Goal: Find specific page/section: Find specific page/section

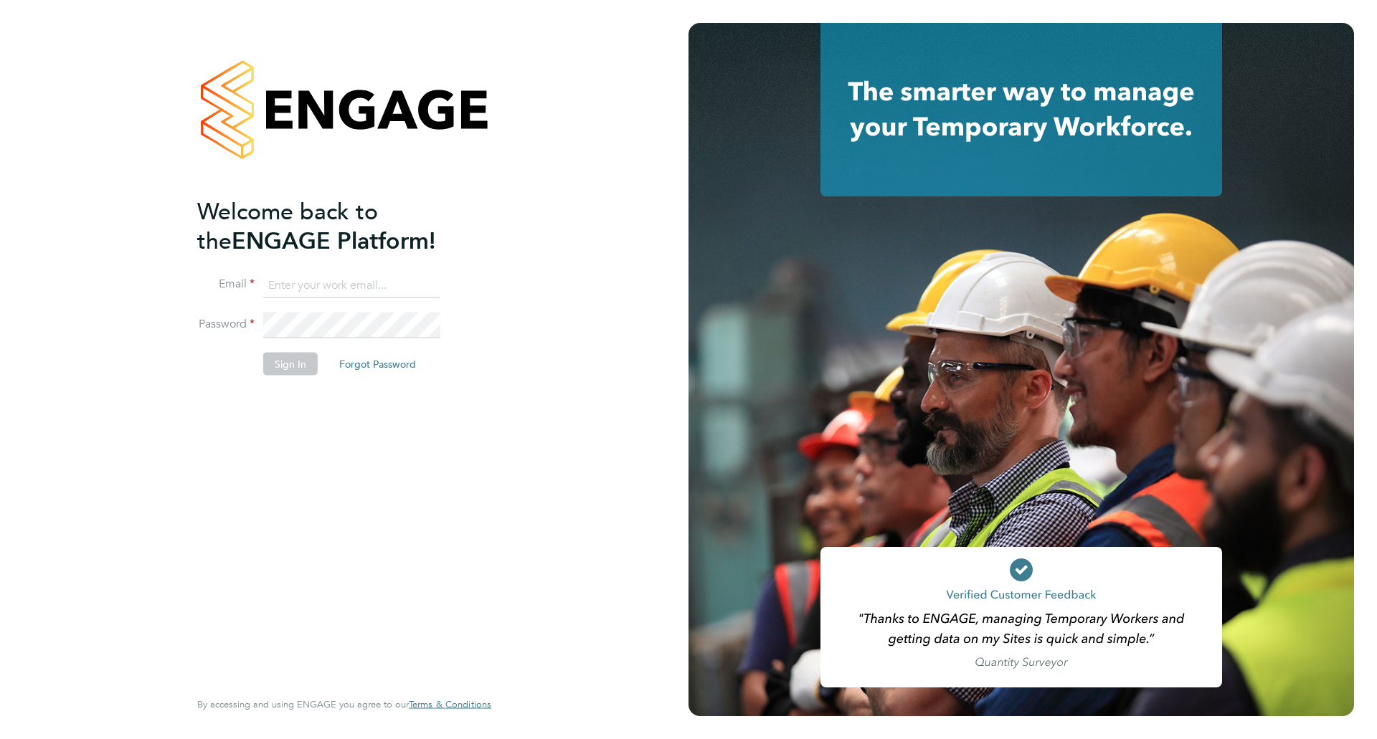
type input "[PERSON_NAME][EMAIL_ADDRESS][PERSON_NAME][DOMAIN_NAME]"
click at [289, 359] on button "Sign In" at bounding box center [290, 364] width 55 height 23
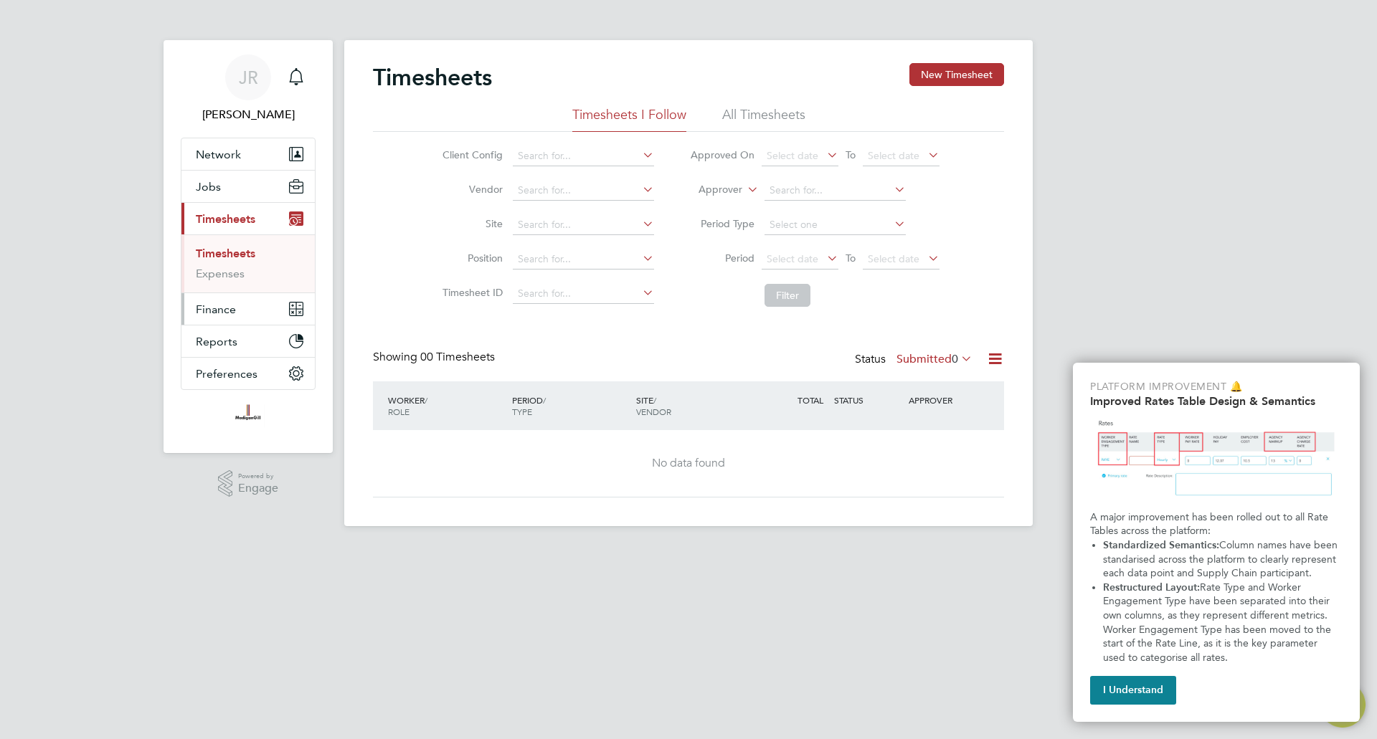
click at [221, 308] on span "Finance" at bounding box center [216, 310] width 40 height 14
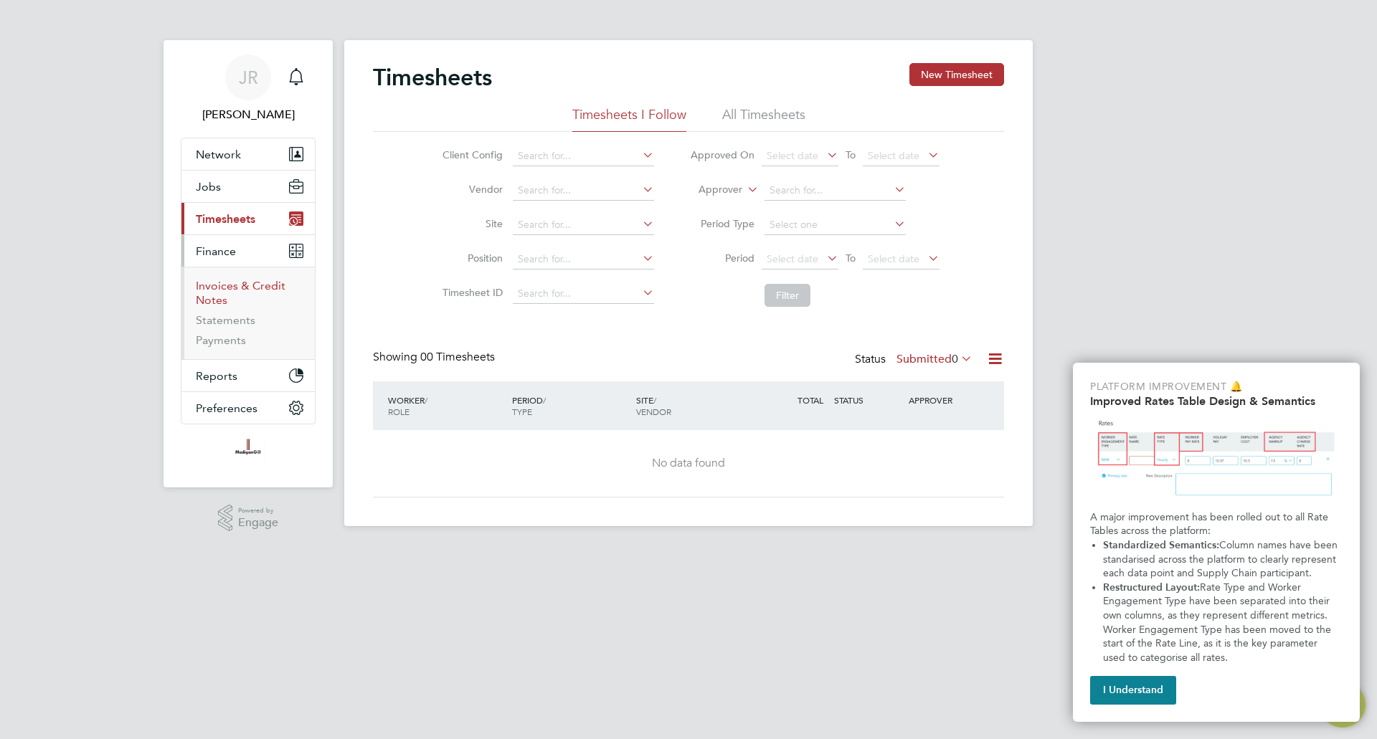
click at [238, 286] on link "Invoices & Credit Notes" at bounding box center [241, 293] width 90 height 28
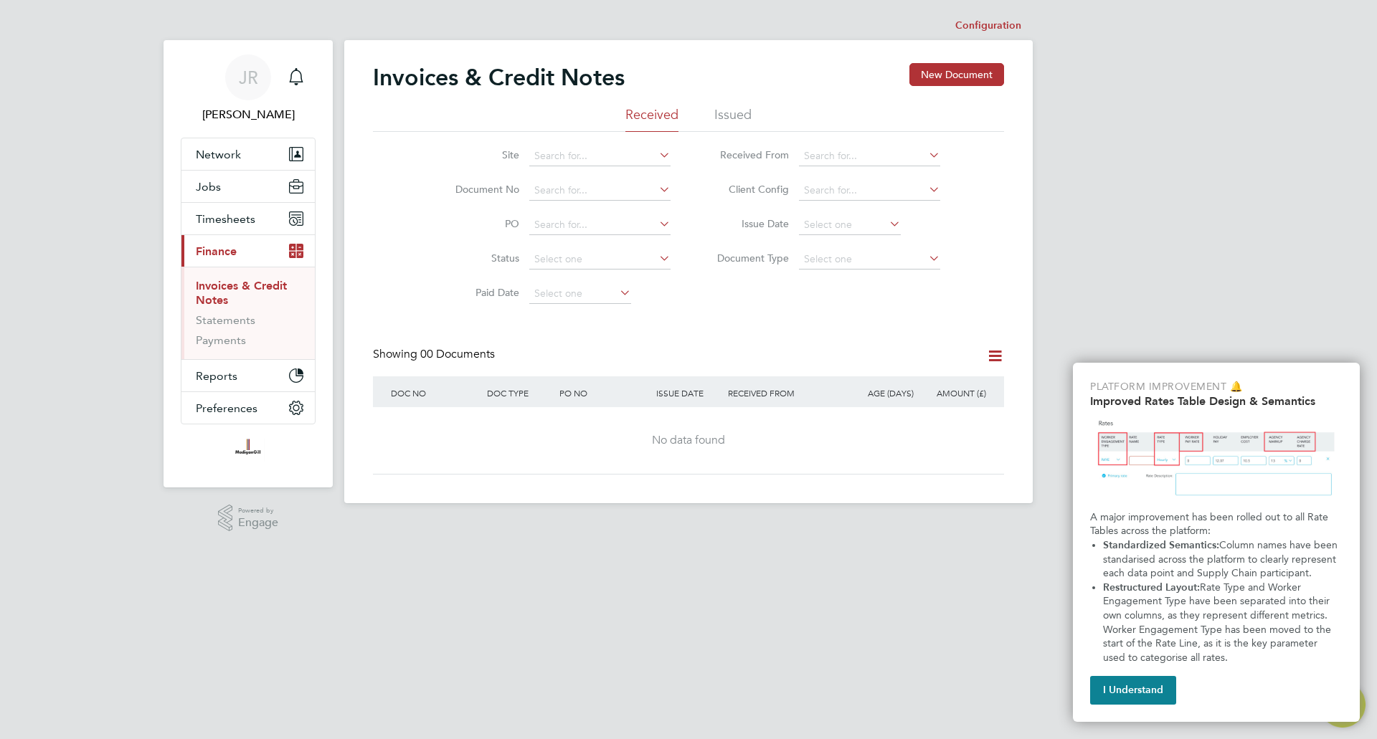
click at [724, 113] on li "Issued" at bounding box center [732, 119] width 37 height 26
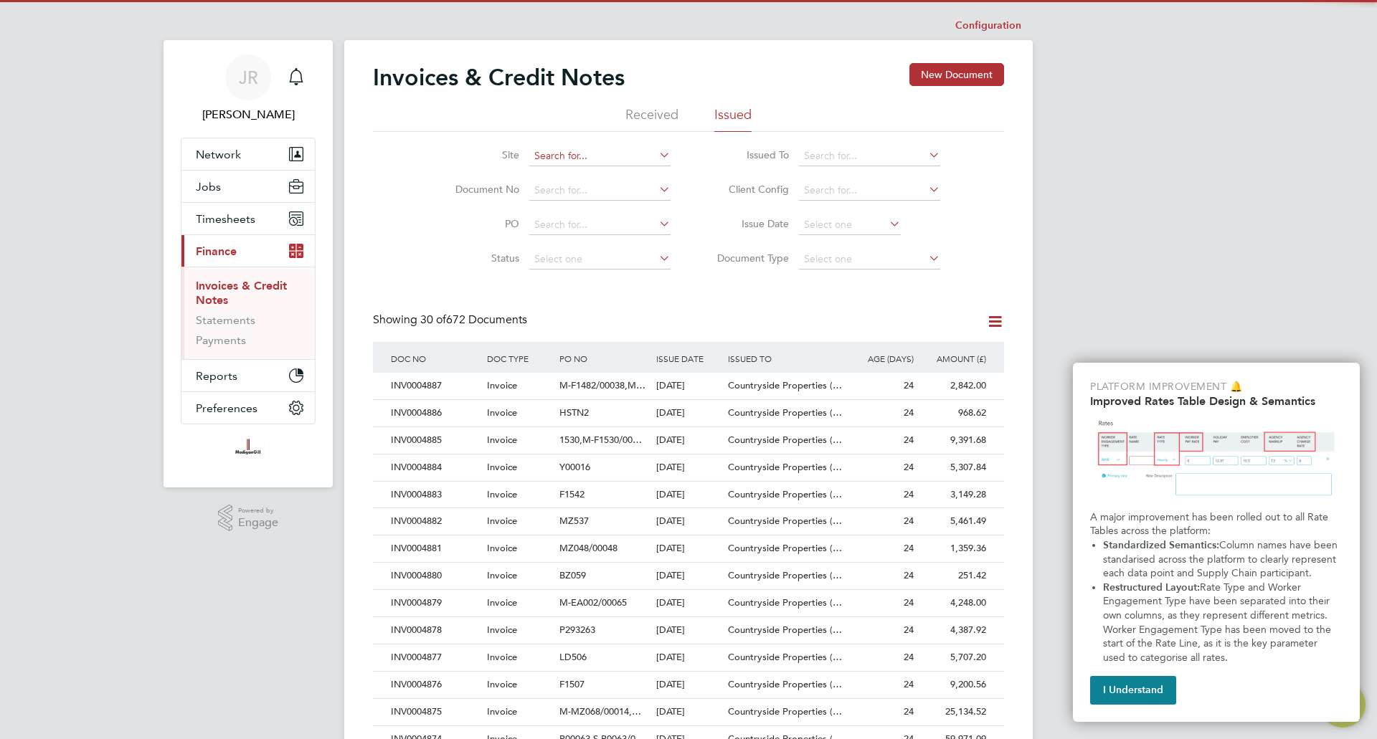
click at [577, 161] on input at bounding box center [599, 156] width 141 height 20
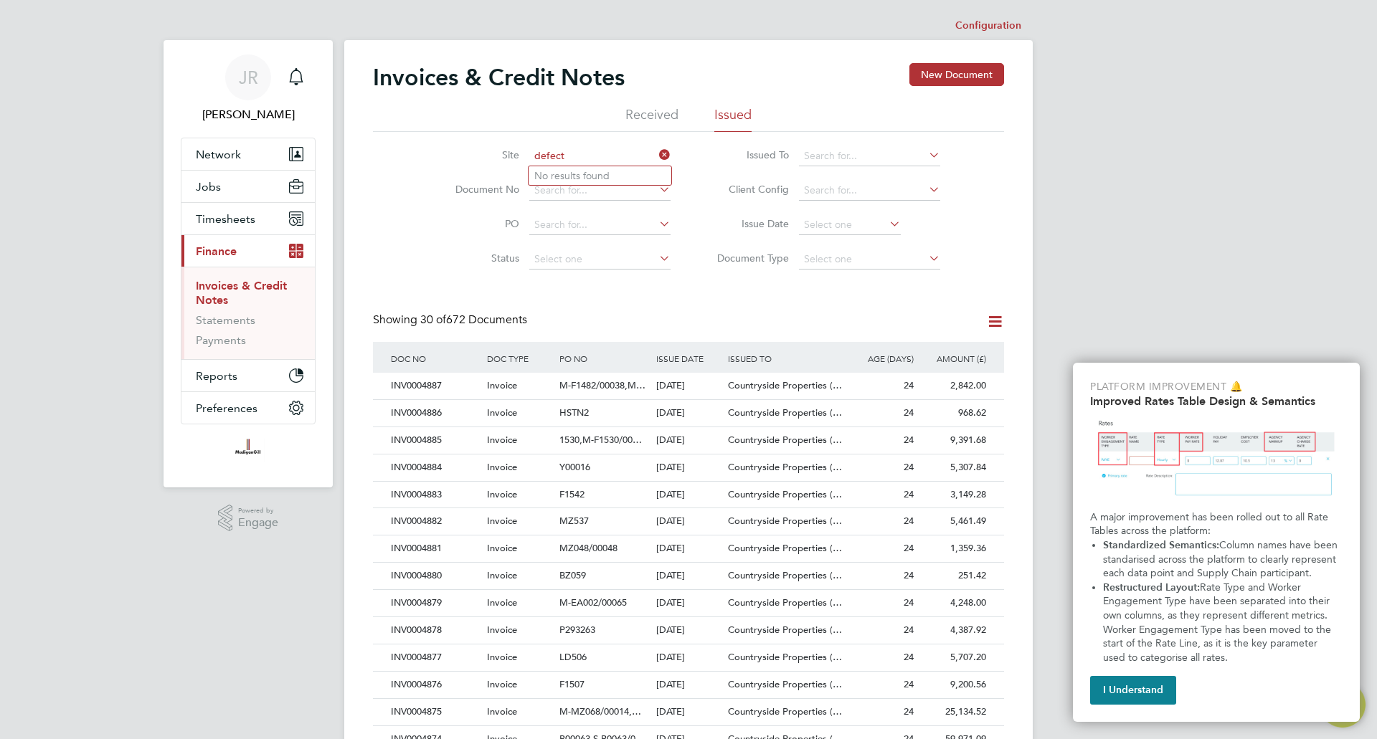
click at [595, 155] on input "defect" at bounding box center [599, 156] width 141 height 20
drag, startPoint x: 595, startPoint y: 155, endPoint x: 503, endPoint y: 156, distance: 91.8
click at [503, 156] on li "Site defect" at bounding box center [554, 156] width 270 height 34
type input "v"
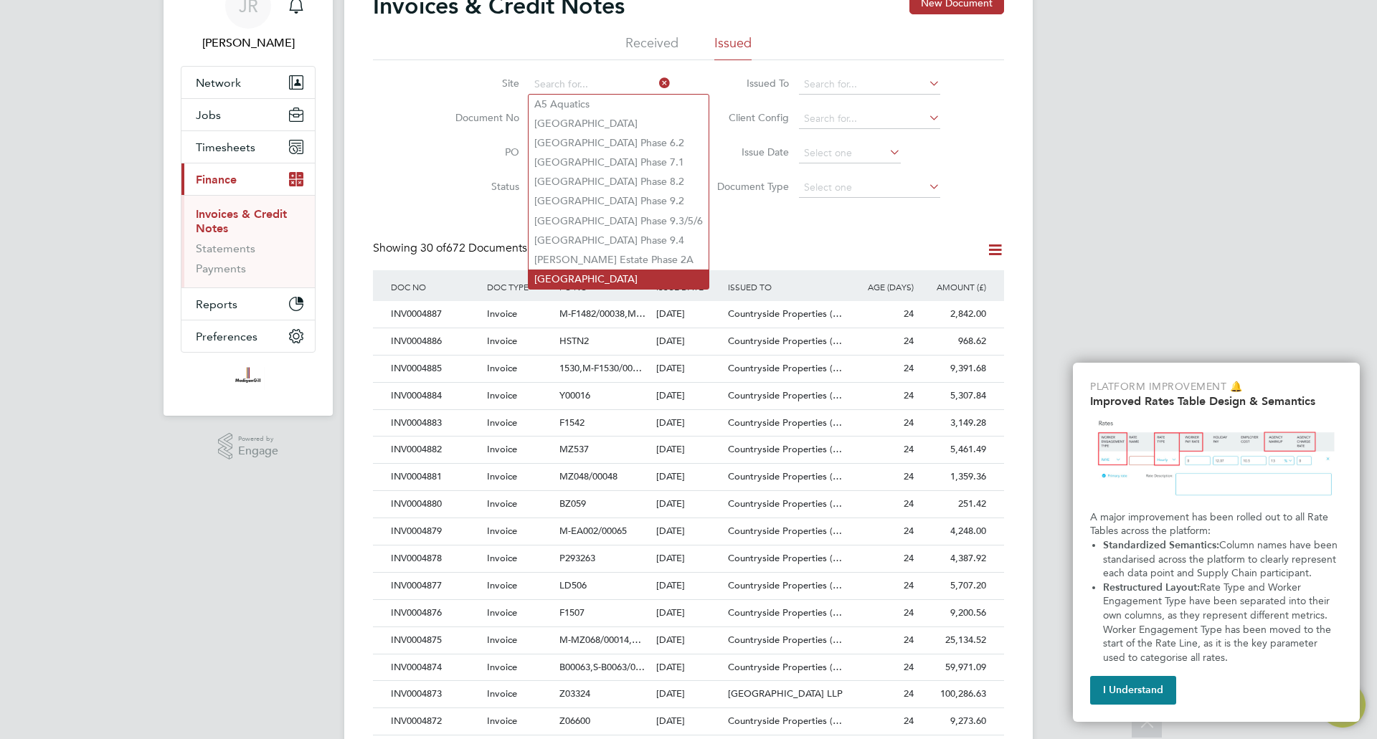
click at [632, 270] on li "Barrowby Road" at bounding box center [619, 279] width 180 height 19
type input "Barrowby Road"
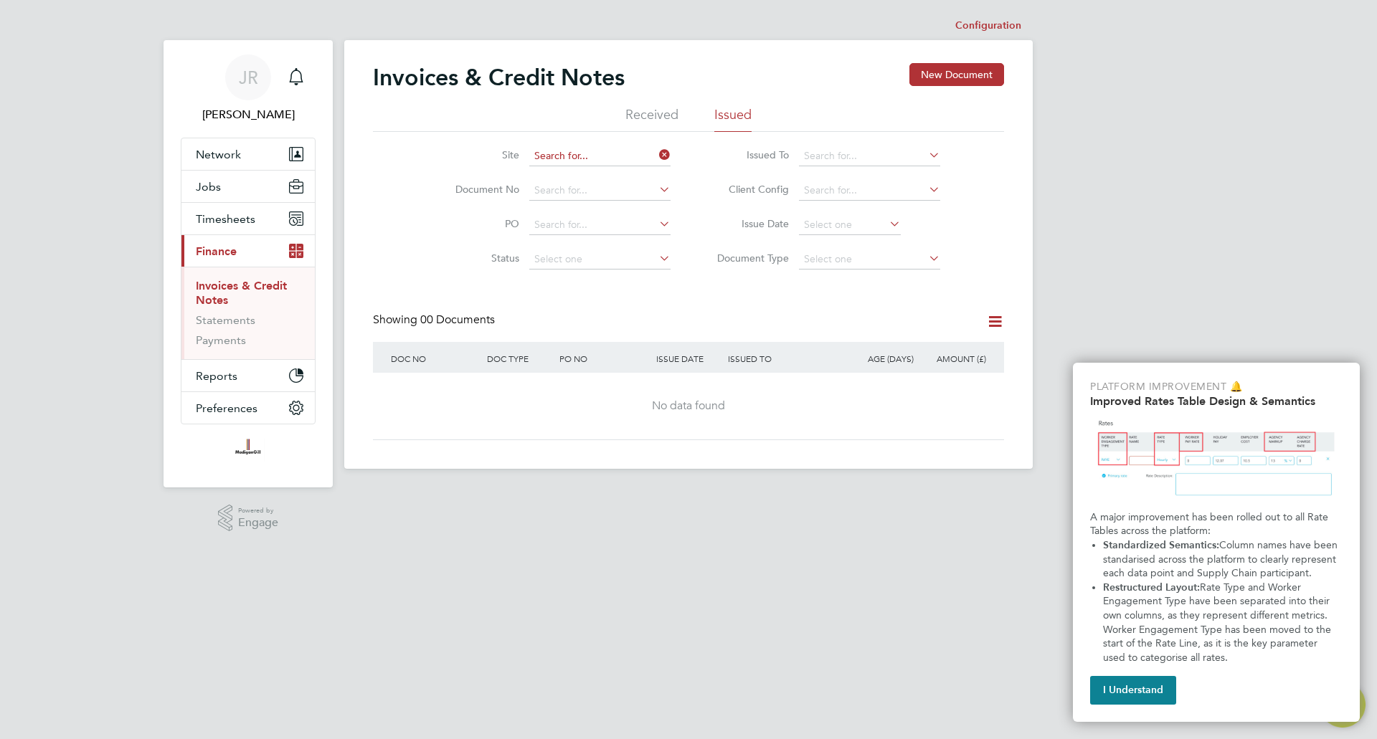
click at [618, 155] on input at bounding box center [599, 156] width 141 height 20
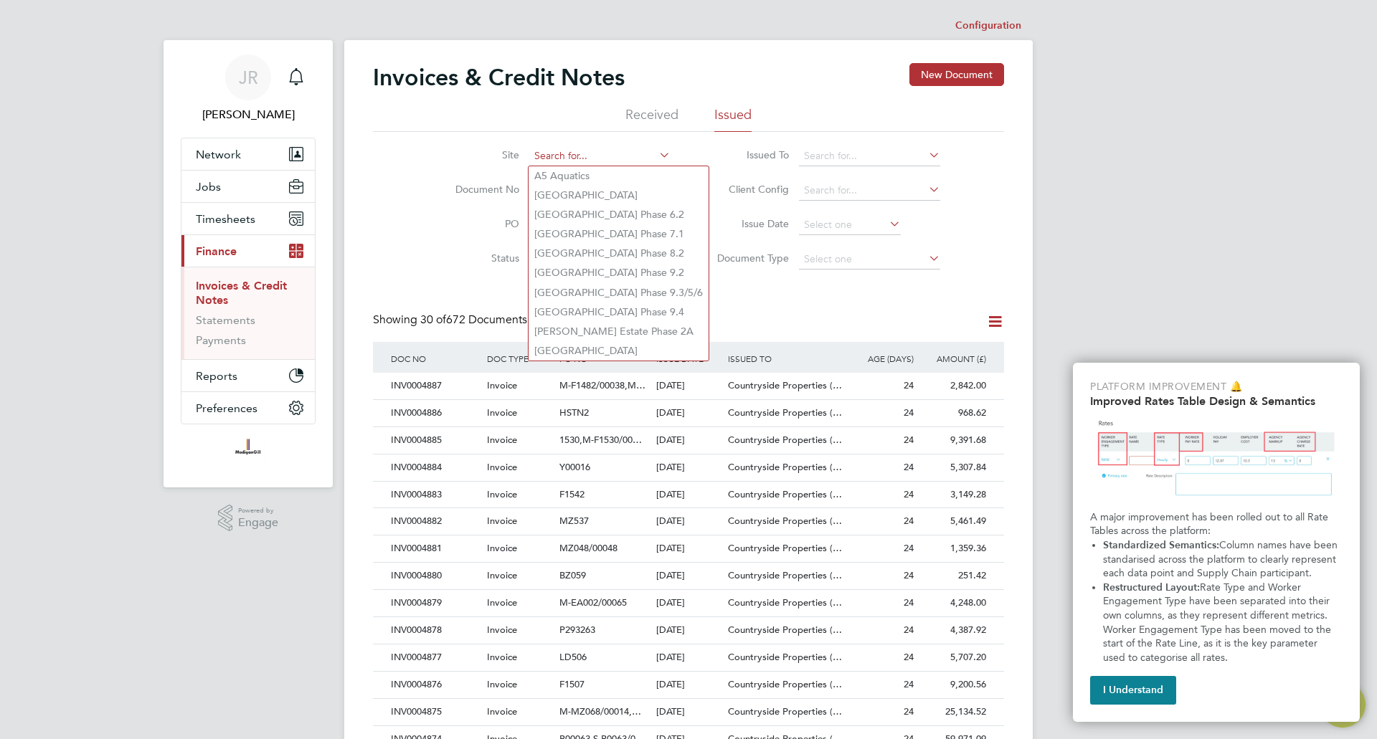
click at [585, 155] on input at bounding box center [599, 156] width 141 height 20
type input "c"
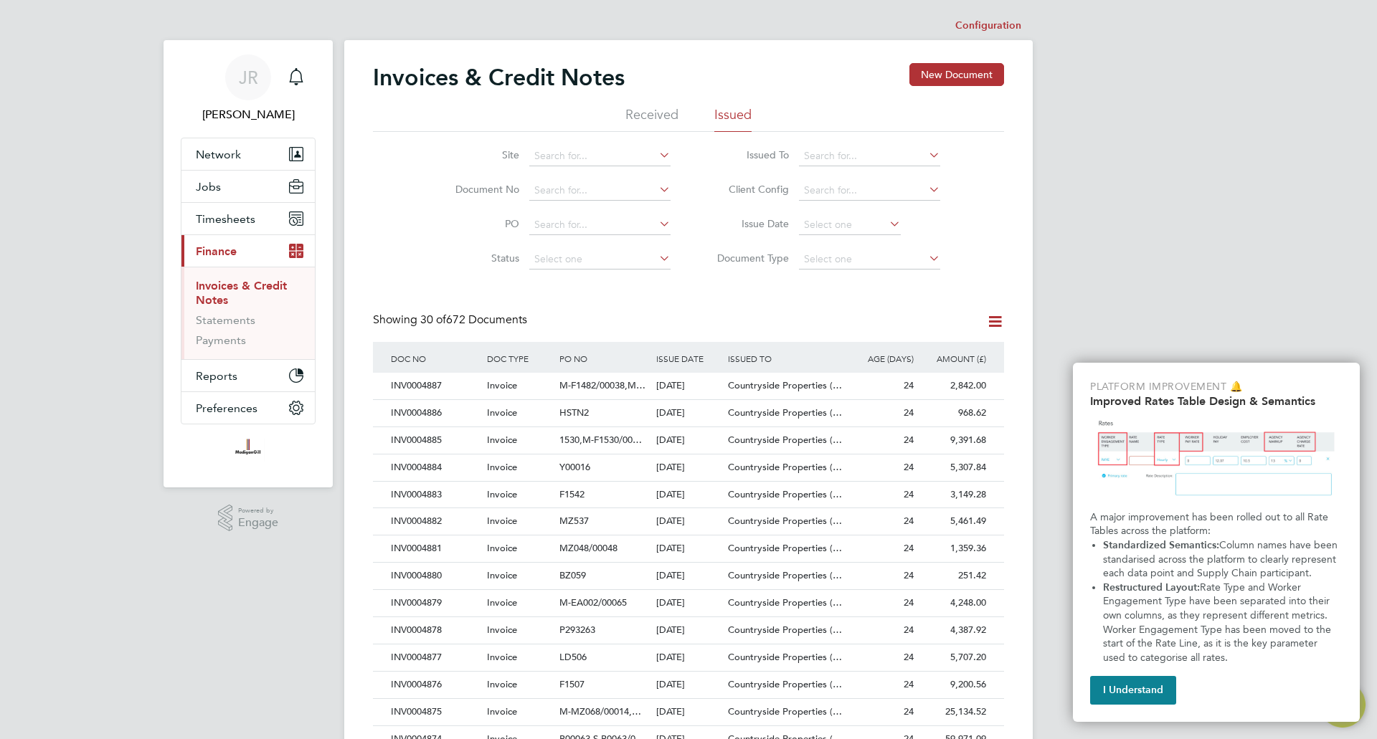
click at [656, 159] on icon at bounding box center [656, 155] width 0 height 20
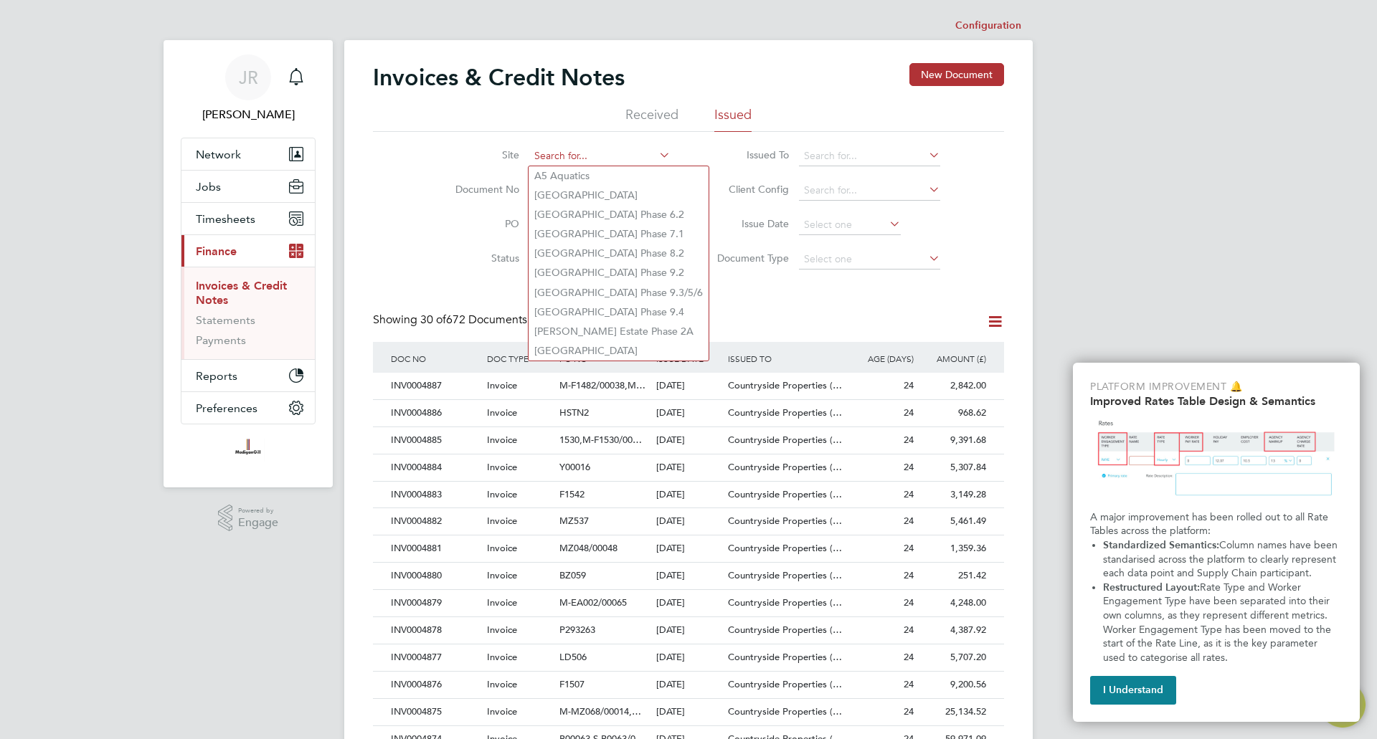
click at [610, 151] on input at bounding box center [599, 156] width 141 height 20
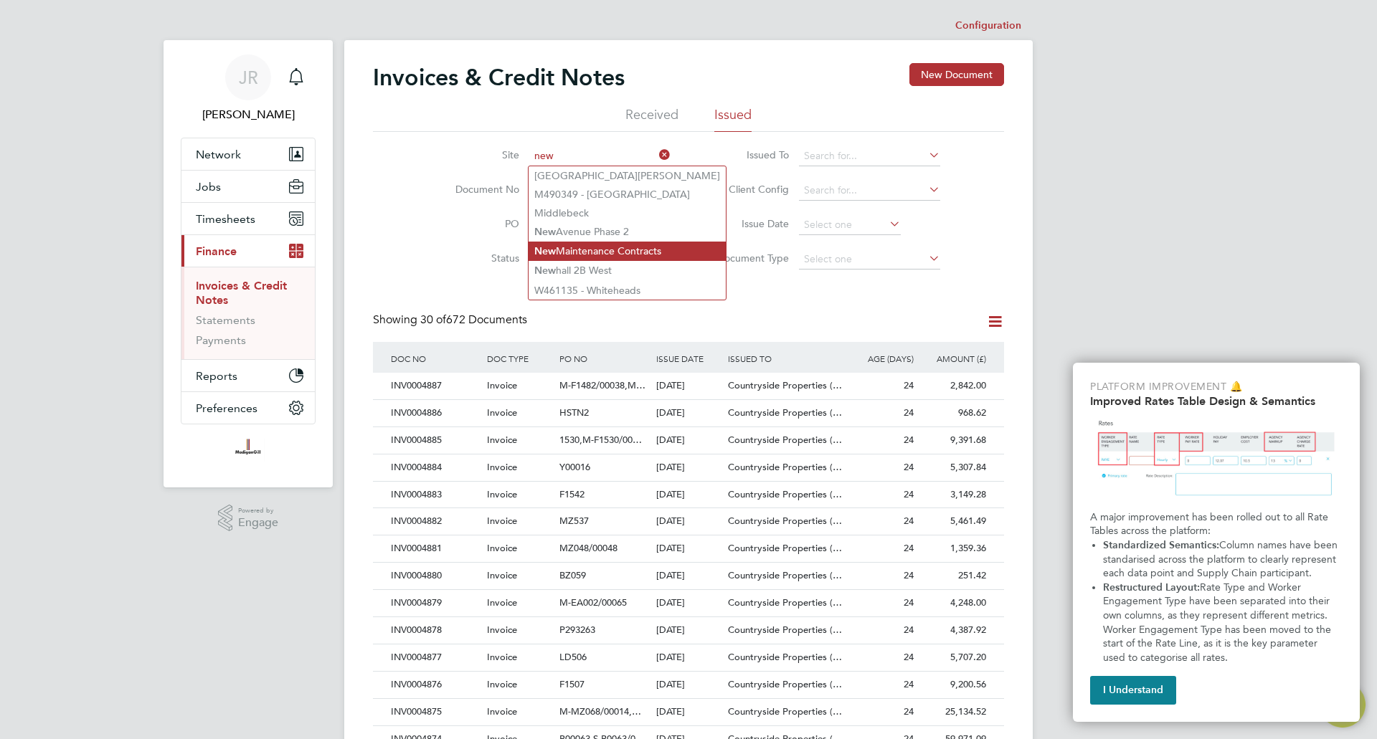
type input "new"
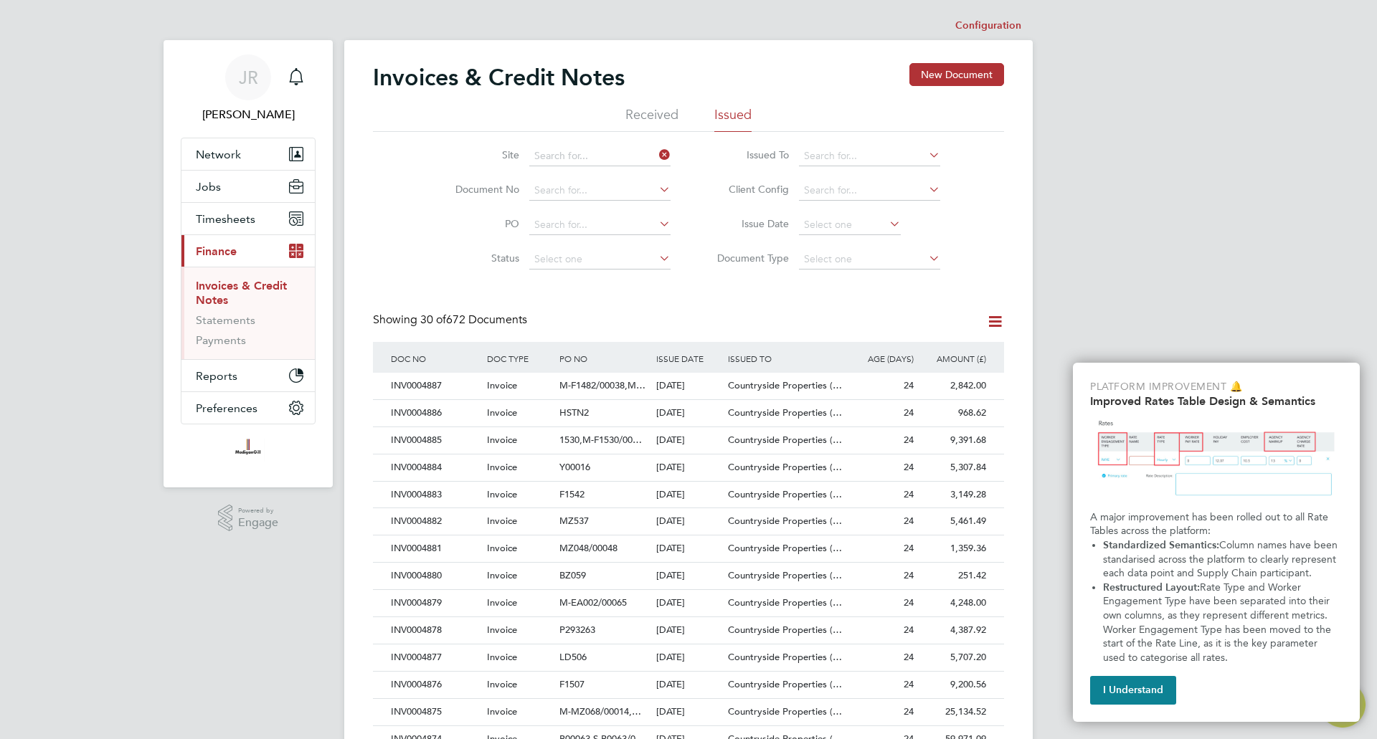
click at [640, 250] on div "Configuration Configuration Invoices & Credit Notes New Document Received Issue…" at bounding box center [688, 635] width 689 height 1248
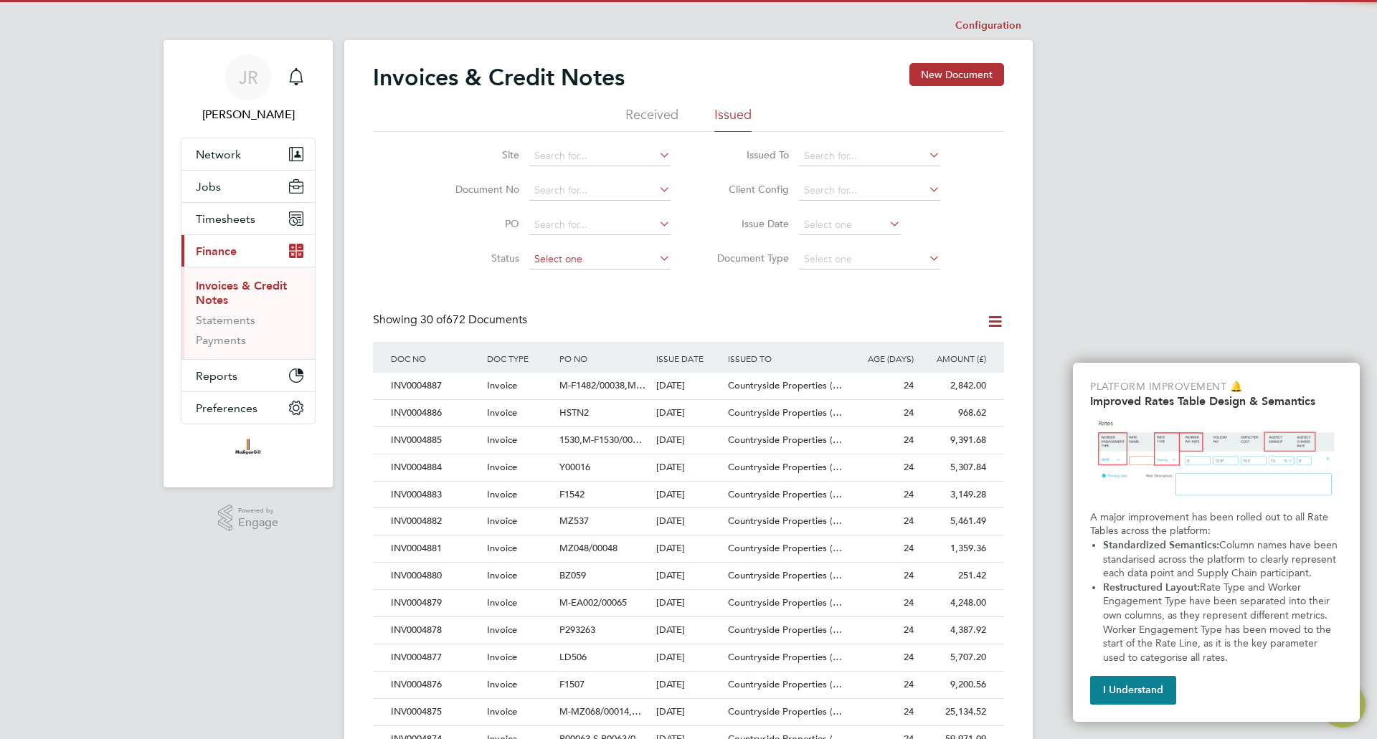
scroll to position [27, 98]
